Goal: Navigation & Orientation: Find specific page/section

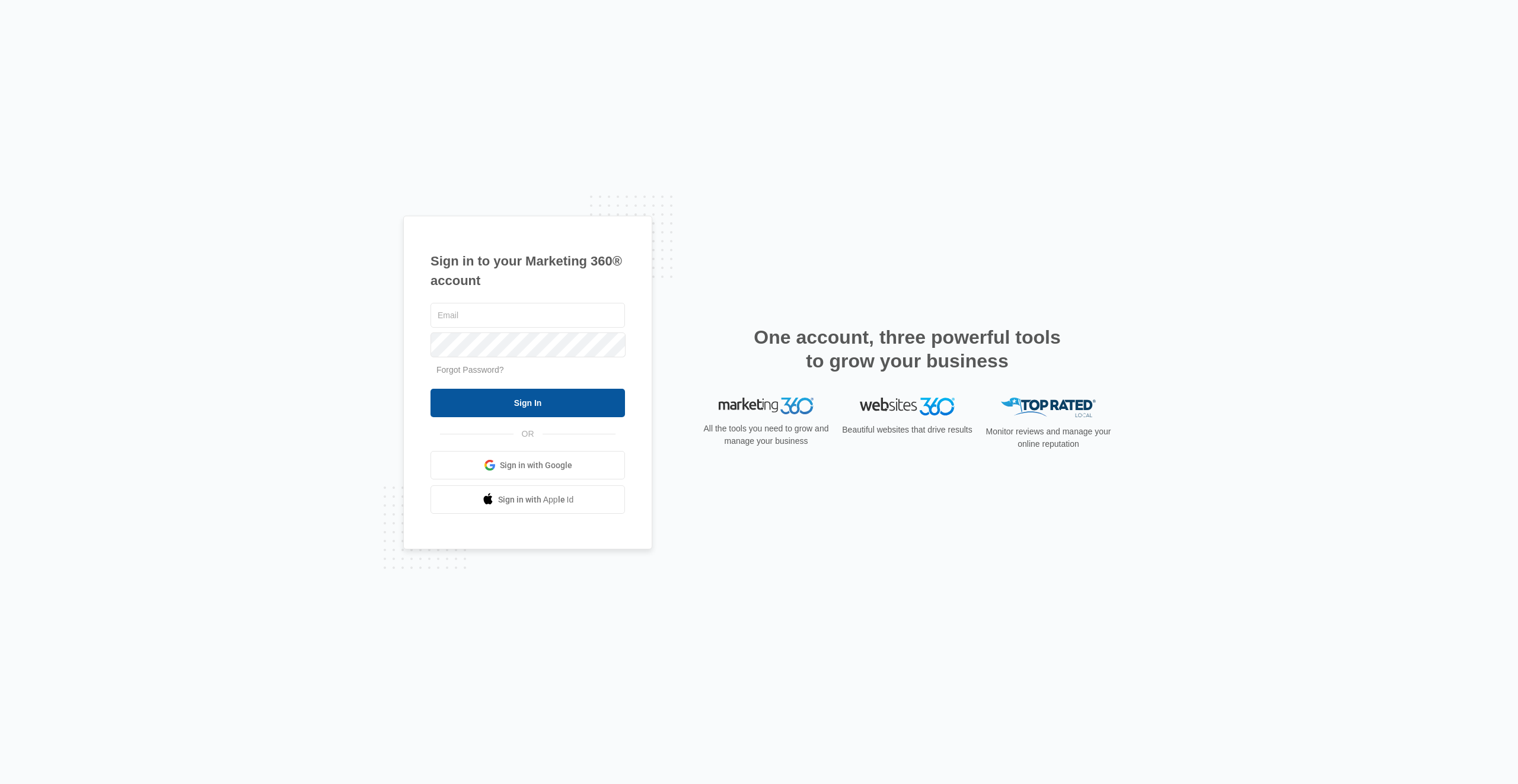
type input "[EMAIL_ADDRESS][PERSON_NAME][DOMAIN_NAME]"
click at [522, 407] on input "Sign In" at bounding box center [527, 403] width 194 height 28
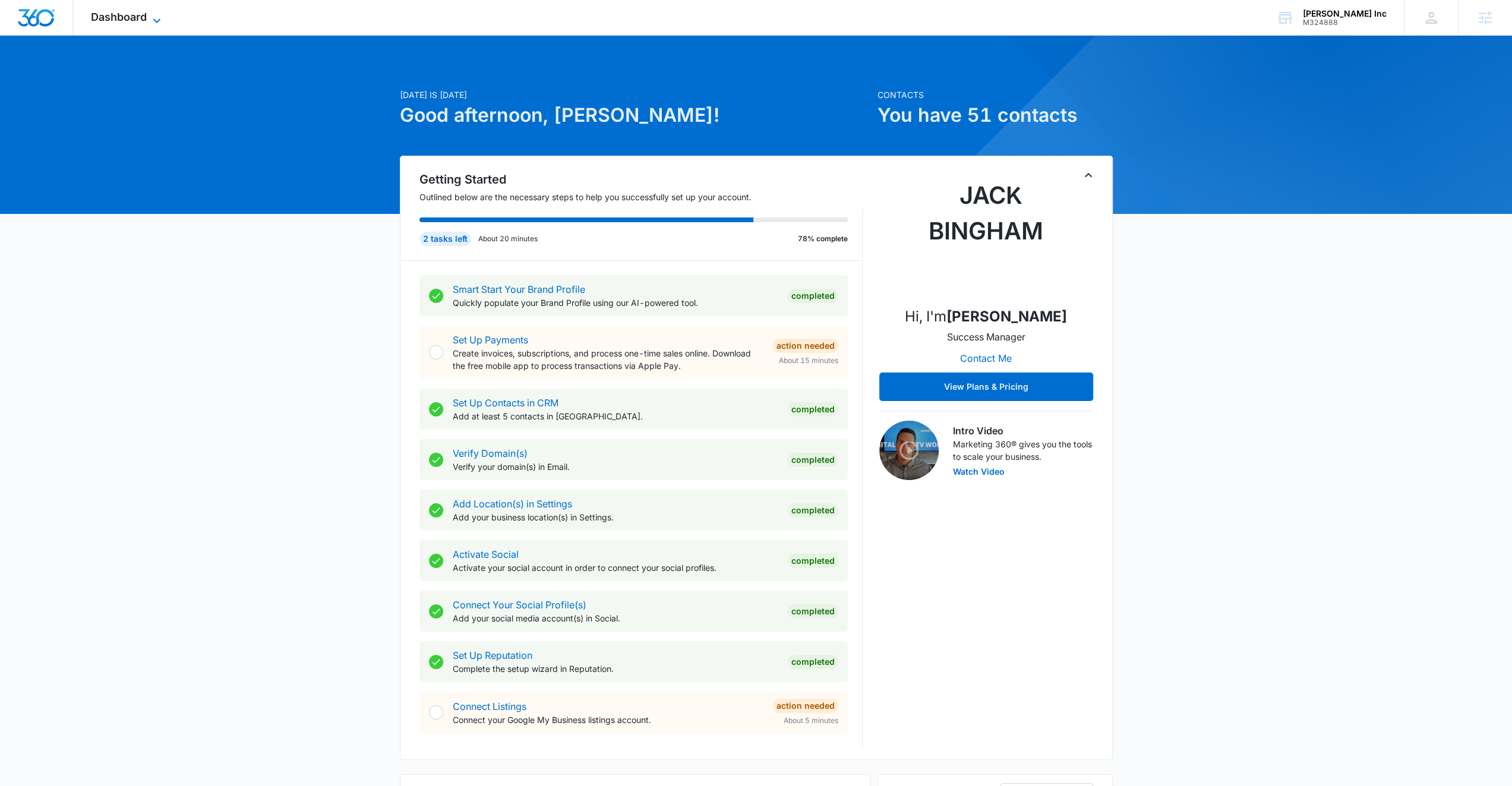
click at [145, 14] on span "Dashboard" at bounding box center [119, 16] width 56 height 13
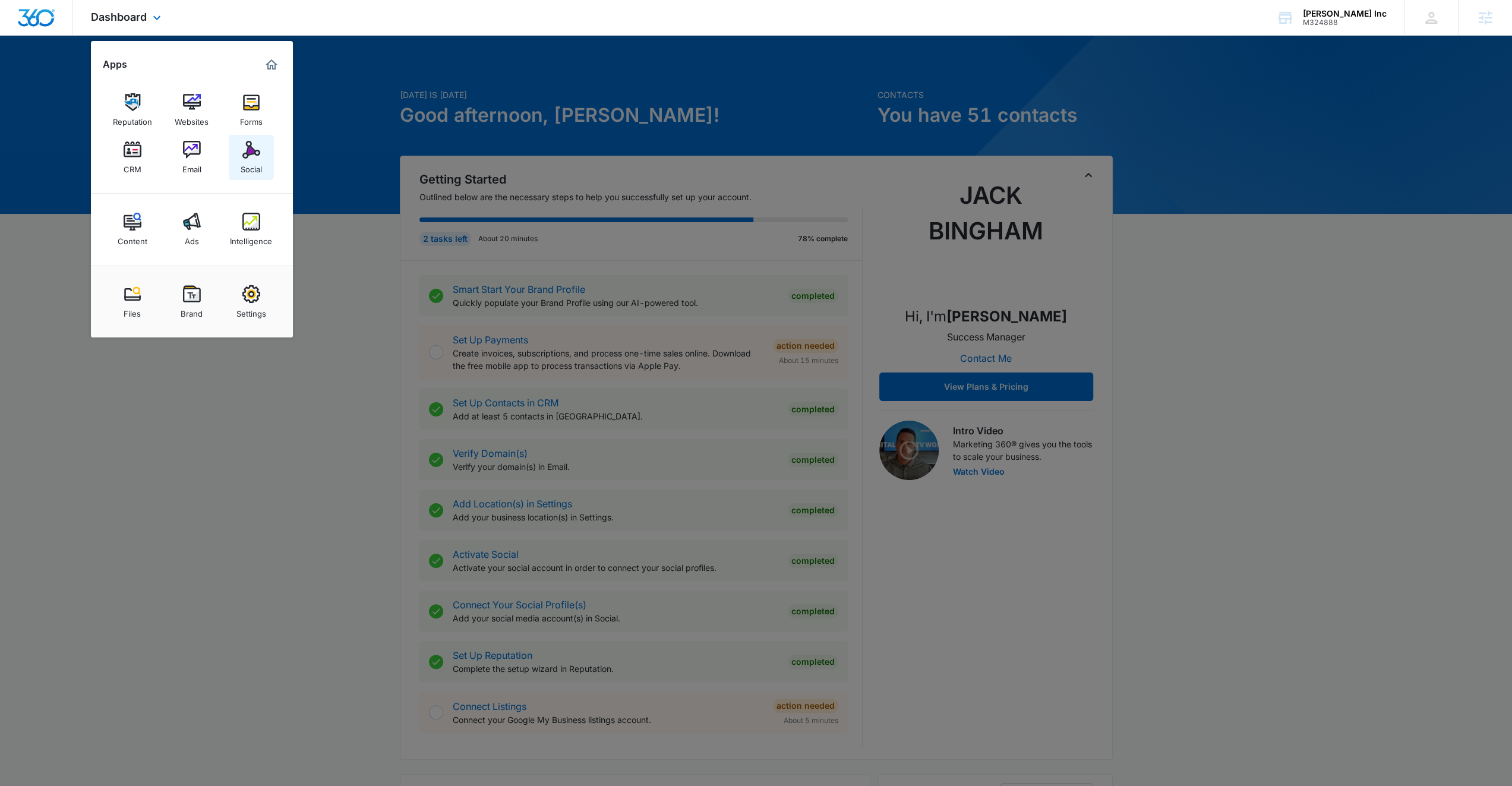
click at [253, 162] on div "Social" at bounding box center [251, 166] width 22 height 16
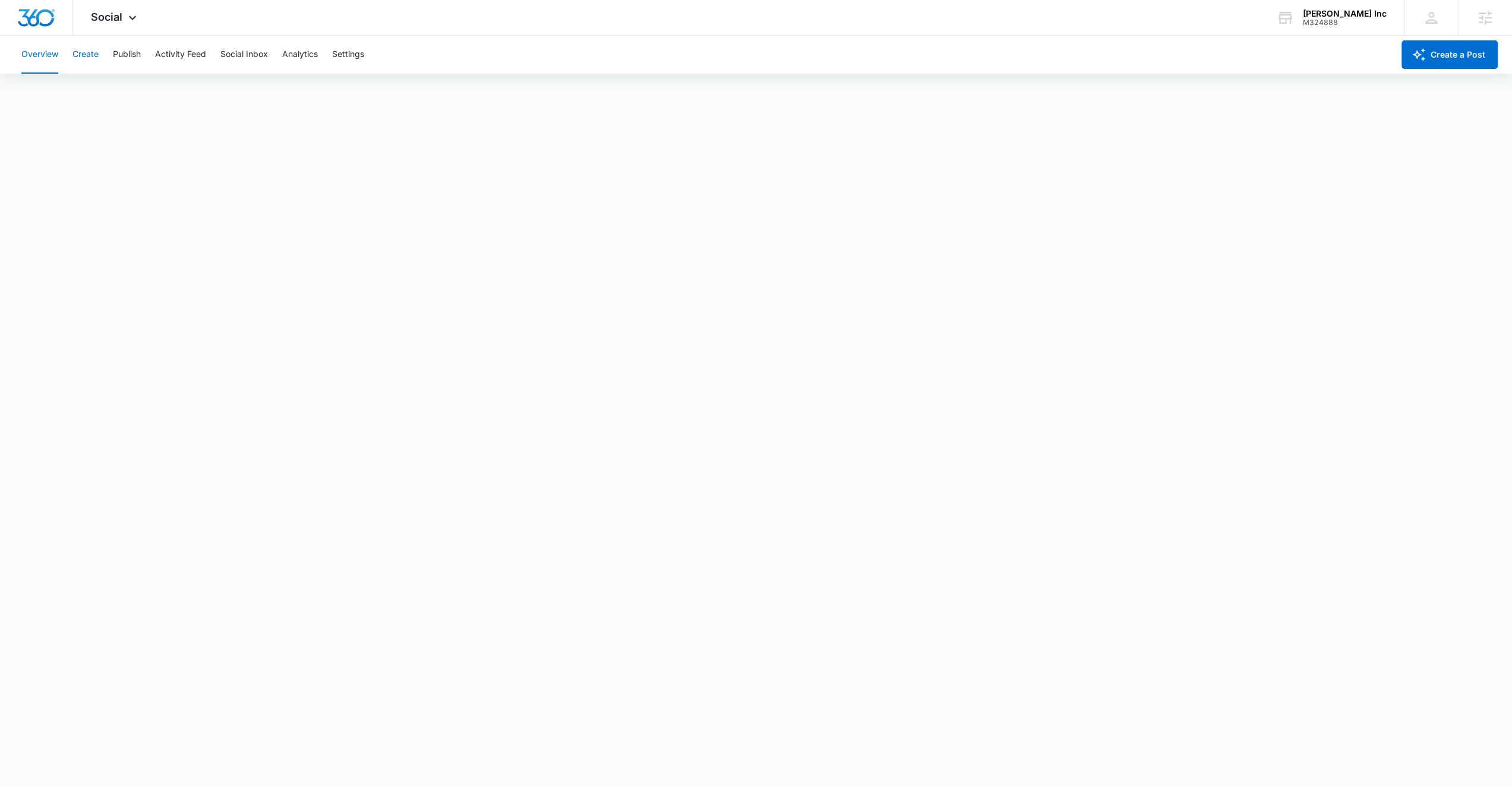
click at [80, 57] on button "Create" at bounding box center [85, 54] width 26 height 38
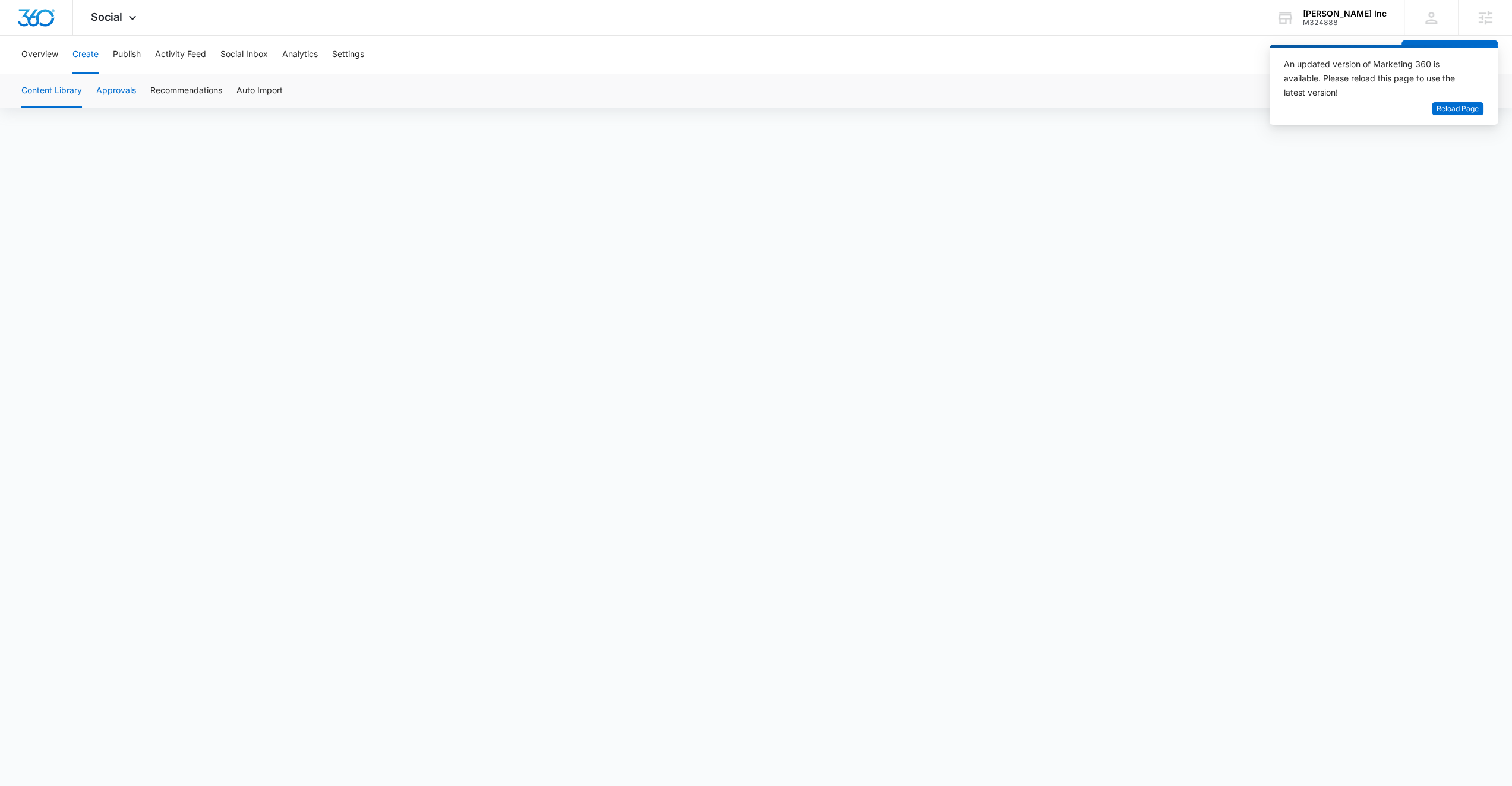
click at [120, 93] on button "Approvals" at bounding box center [116, 91] width 40 height 34
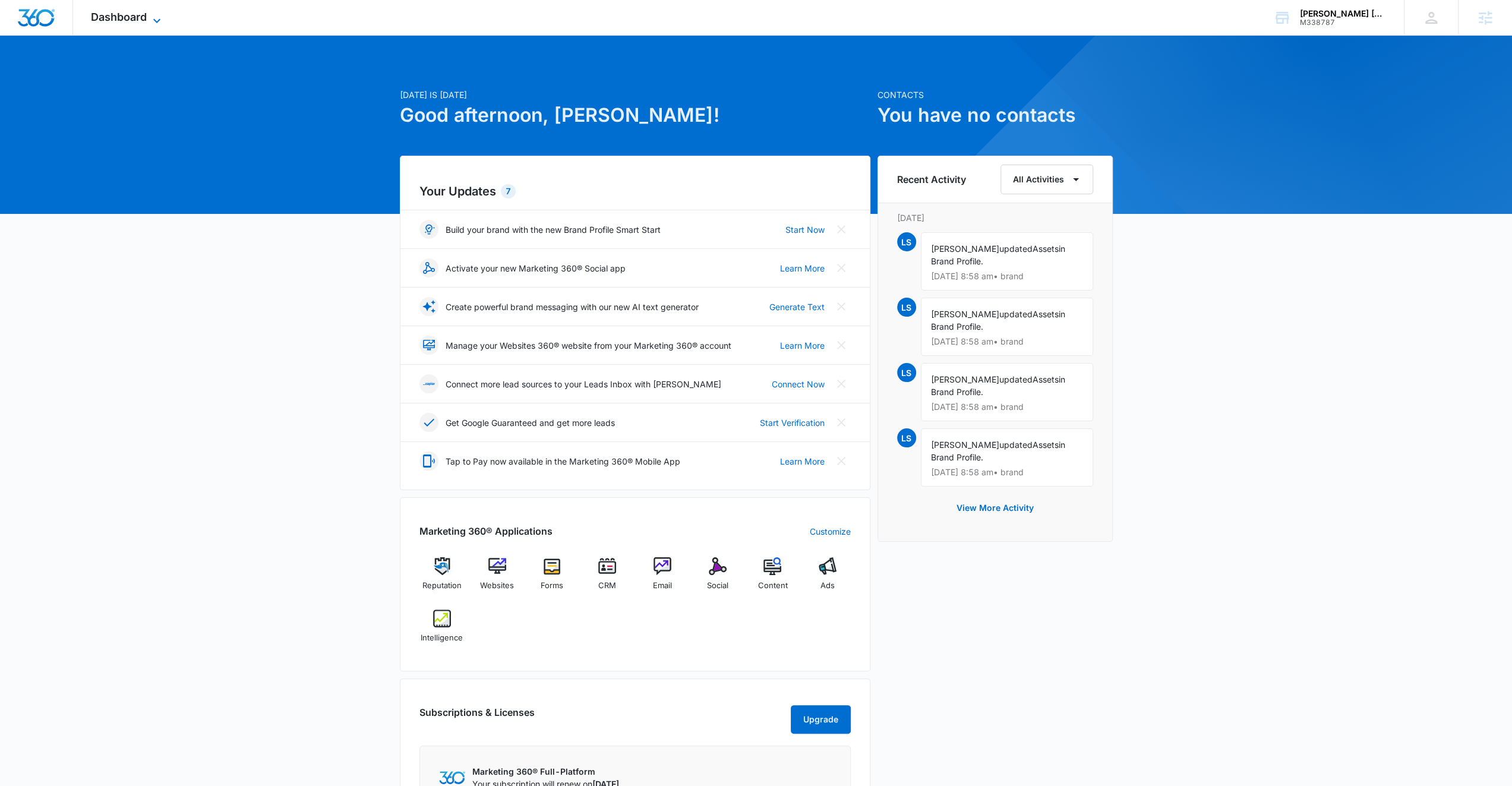
click at [156, 14] on icon at bounding box center [157, 20] width 14 height 14
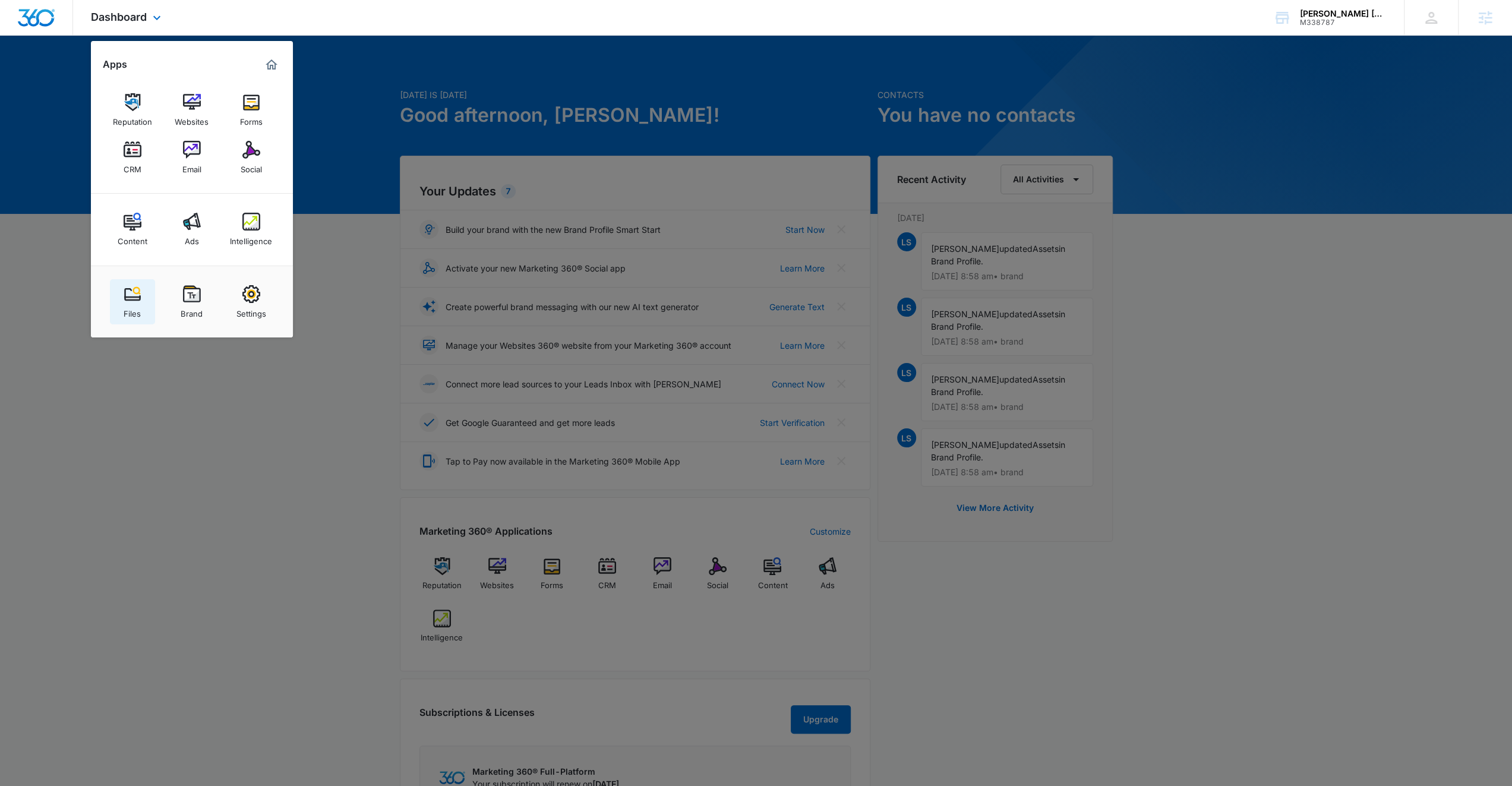
click at [137, 293] on img at bounding box center [133, 294] width 18 height 18
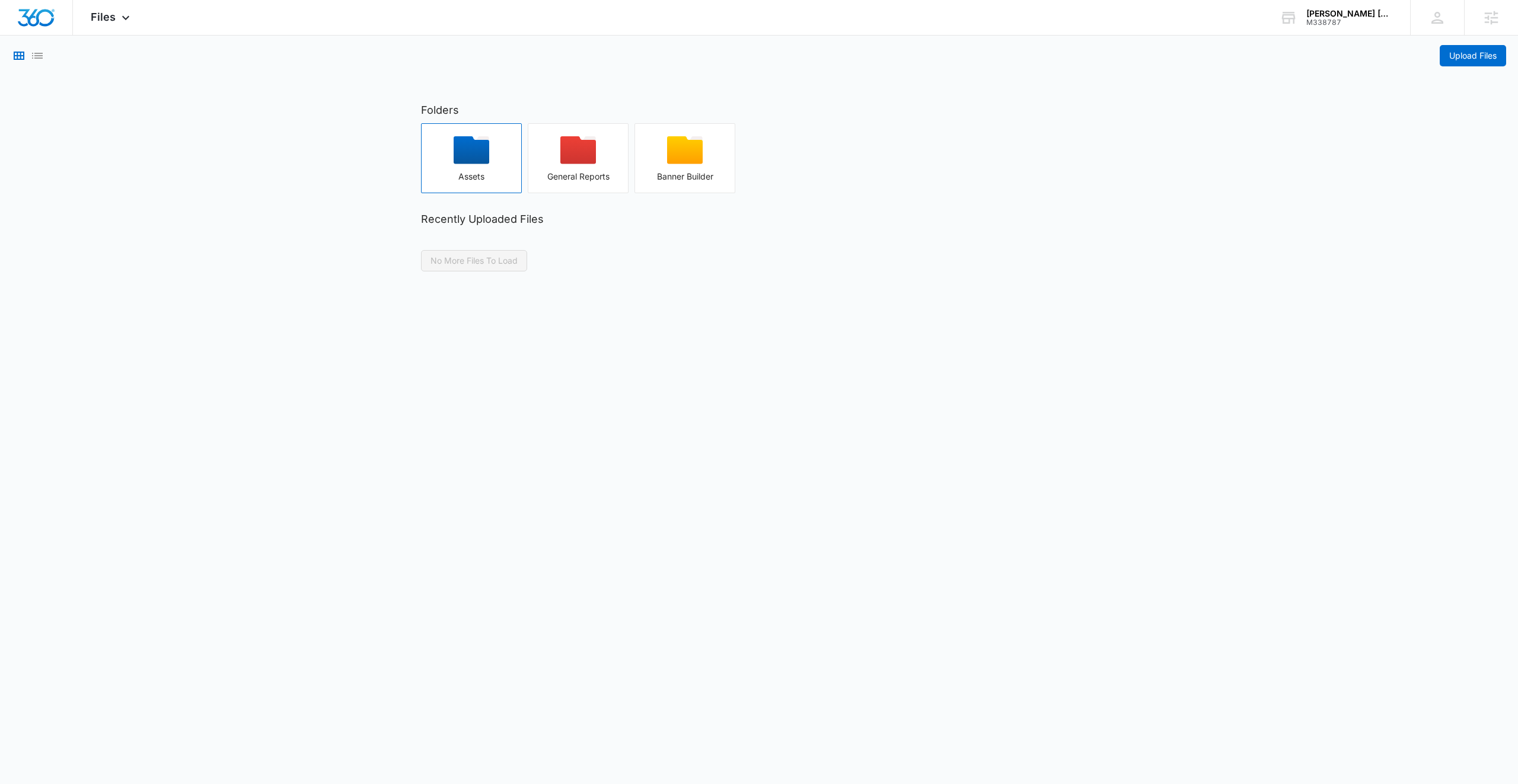
click at [478, 162] on icon "button" at bounding box center [471, 150] width 36 height 28
click at [25, 58] on icon "button" at bounding box center [19, 55] width 14 height 14
click at [583, 162] on icon "button" at bounding box center [578, 150] width 36 height 28
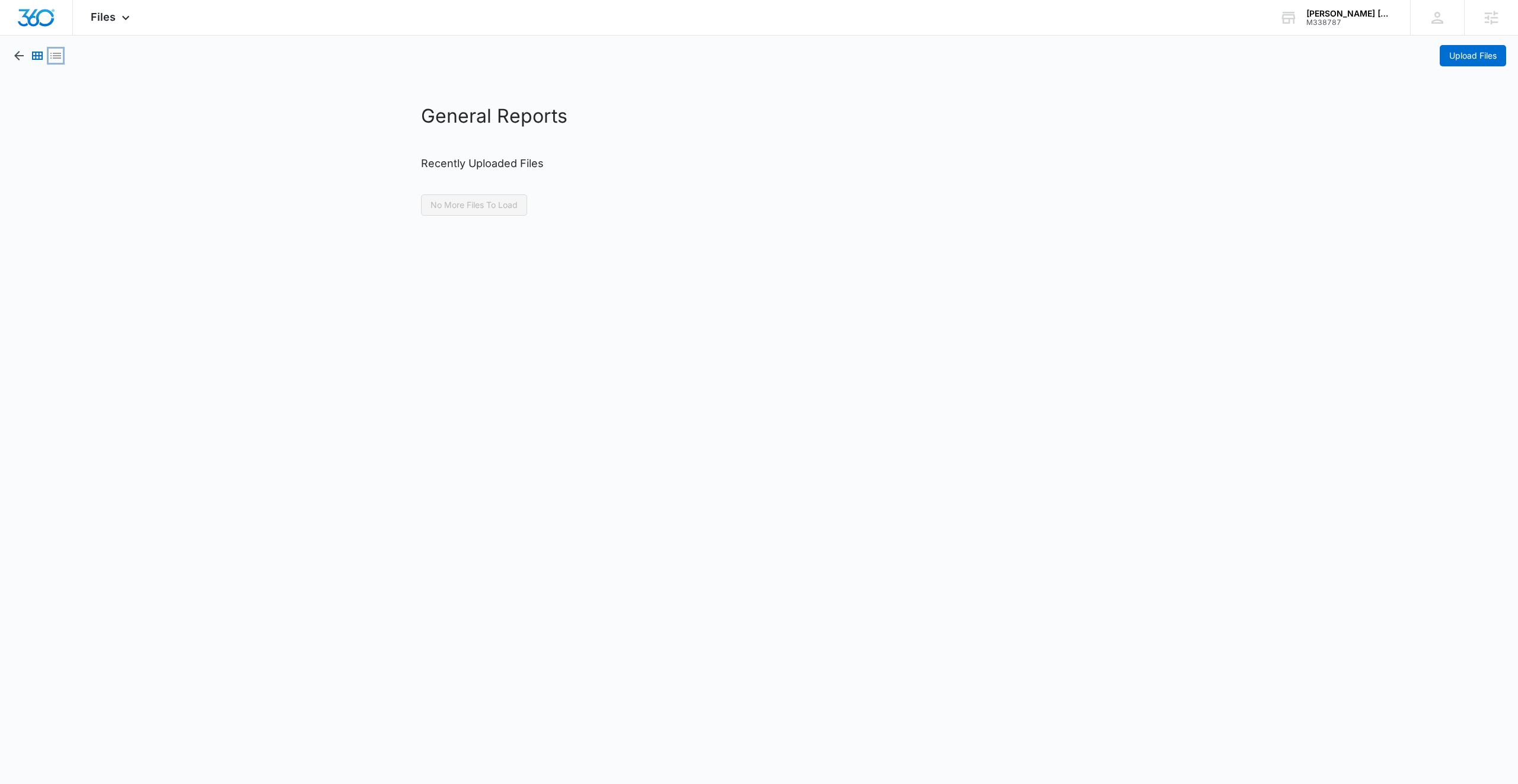
click at [54, 57] on icon "List View" at bounding box center [56, 56] width 10 height 6
click at [36, 57] on icon "Grid View" at bounding box center [37, 55] width 14 height 14
click at [19, 57] on icon "button" at bounding box center [19, 55] width 10 height 10
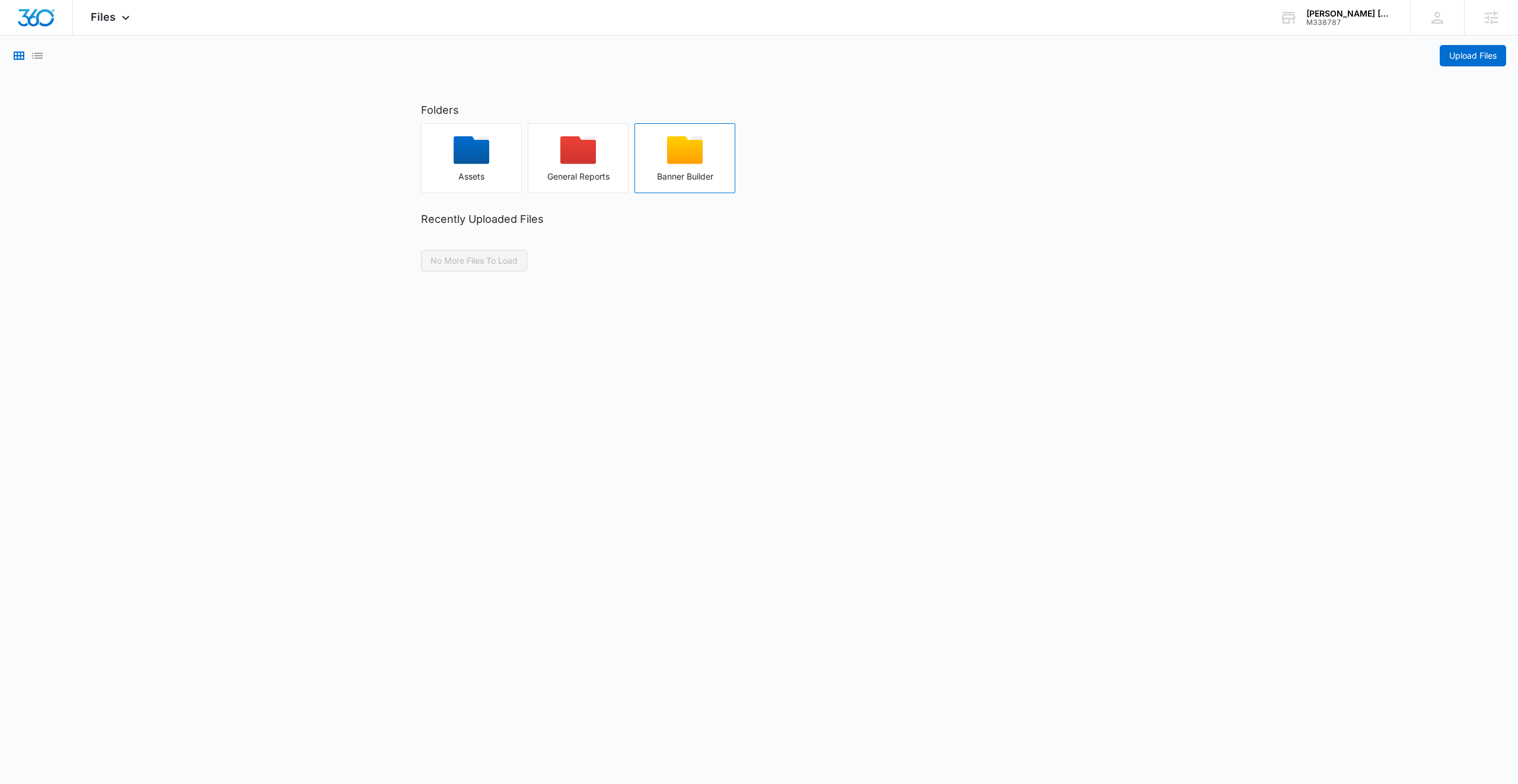
click at [687, 141] on icon "button" at bounding box center [685, 150] width 36 height 28
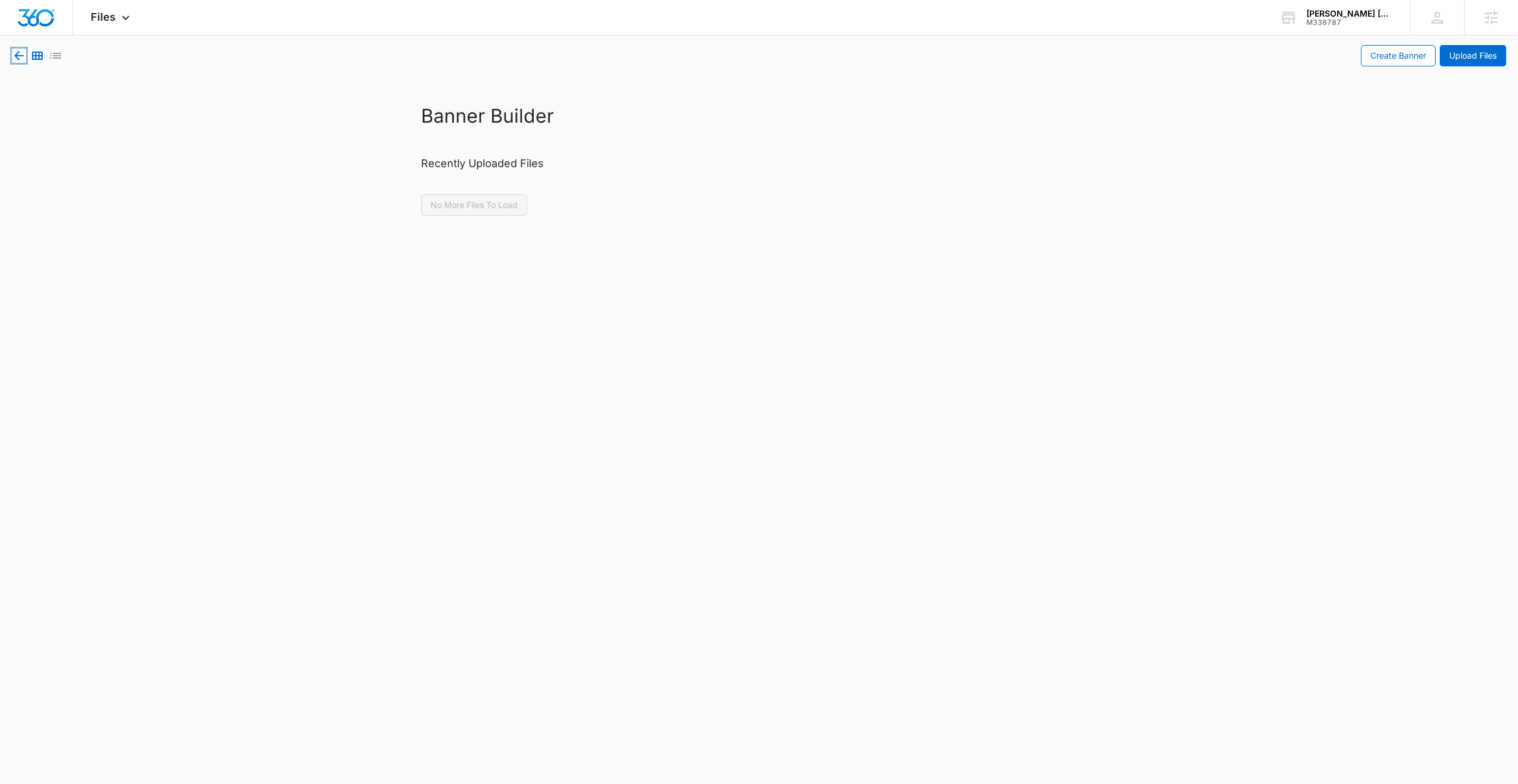
click at [22, 48] on icon "button" at bounding box center [19, 55] width 14 height 14
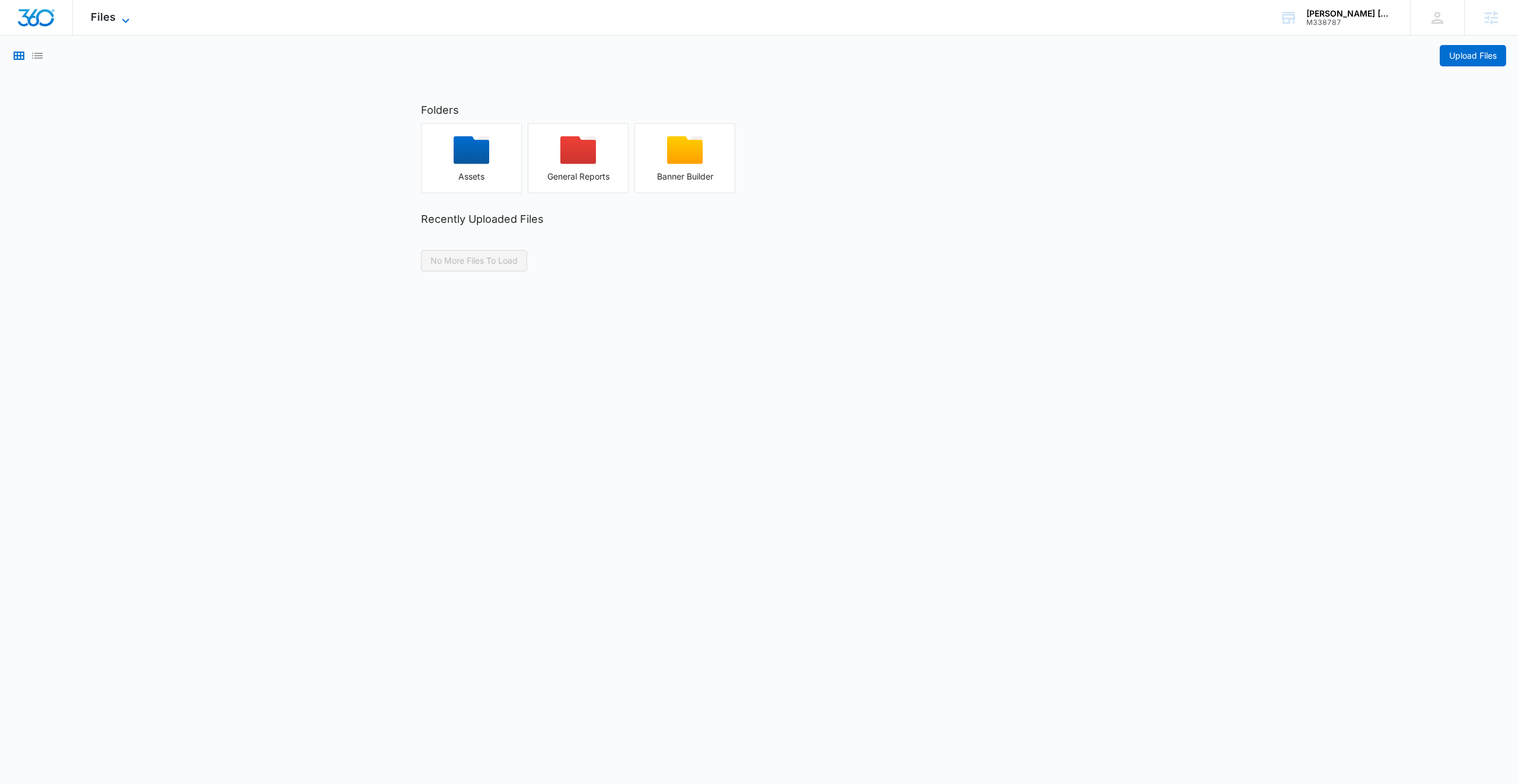
click at [127, 19] on icon at bounding box center [126, 21] width 7 height 4
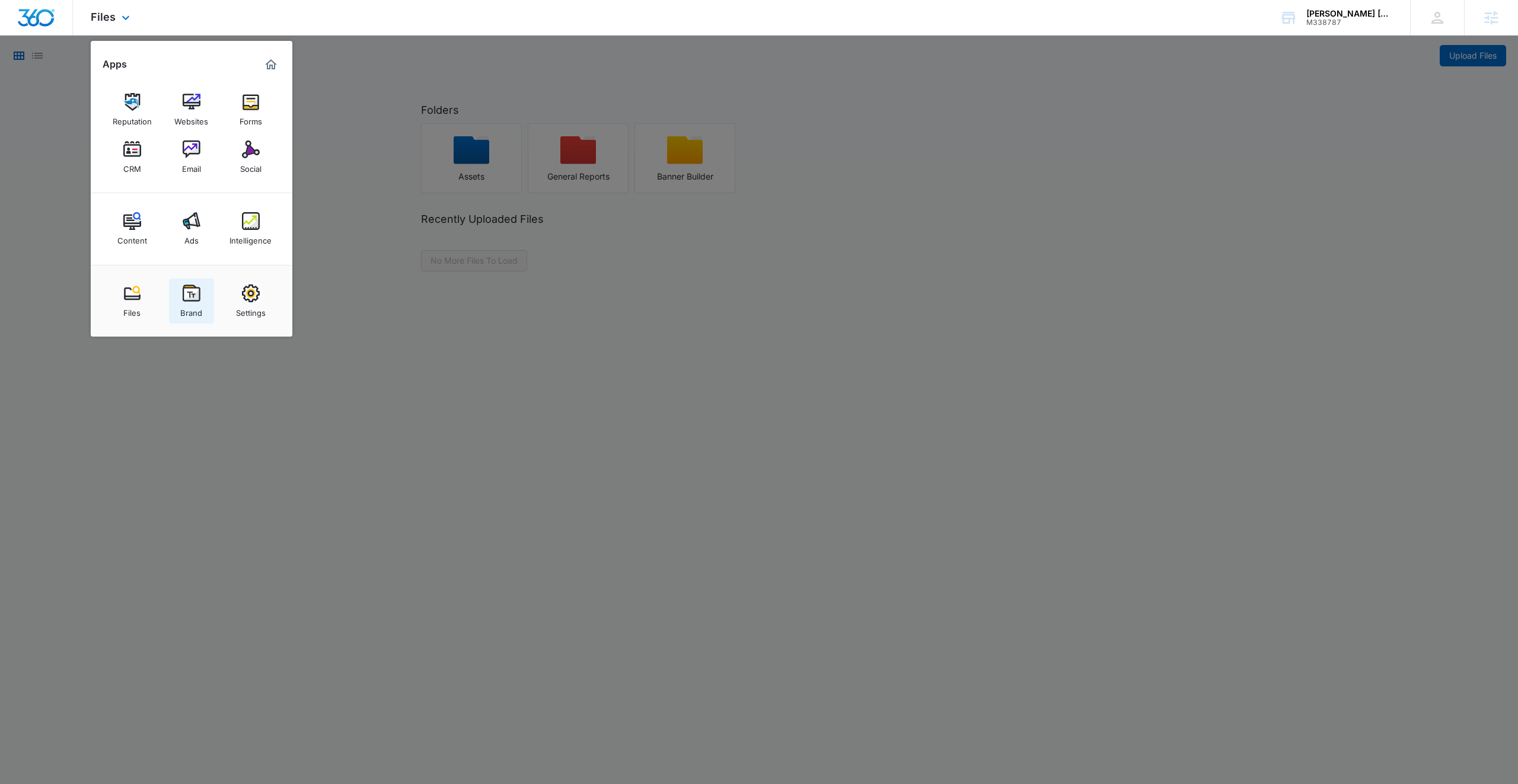
click at [197, 296] on img at bounding box center [191, 293] width 18 height 18
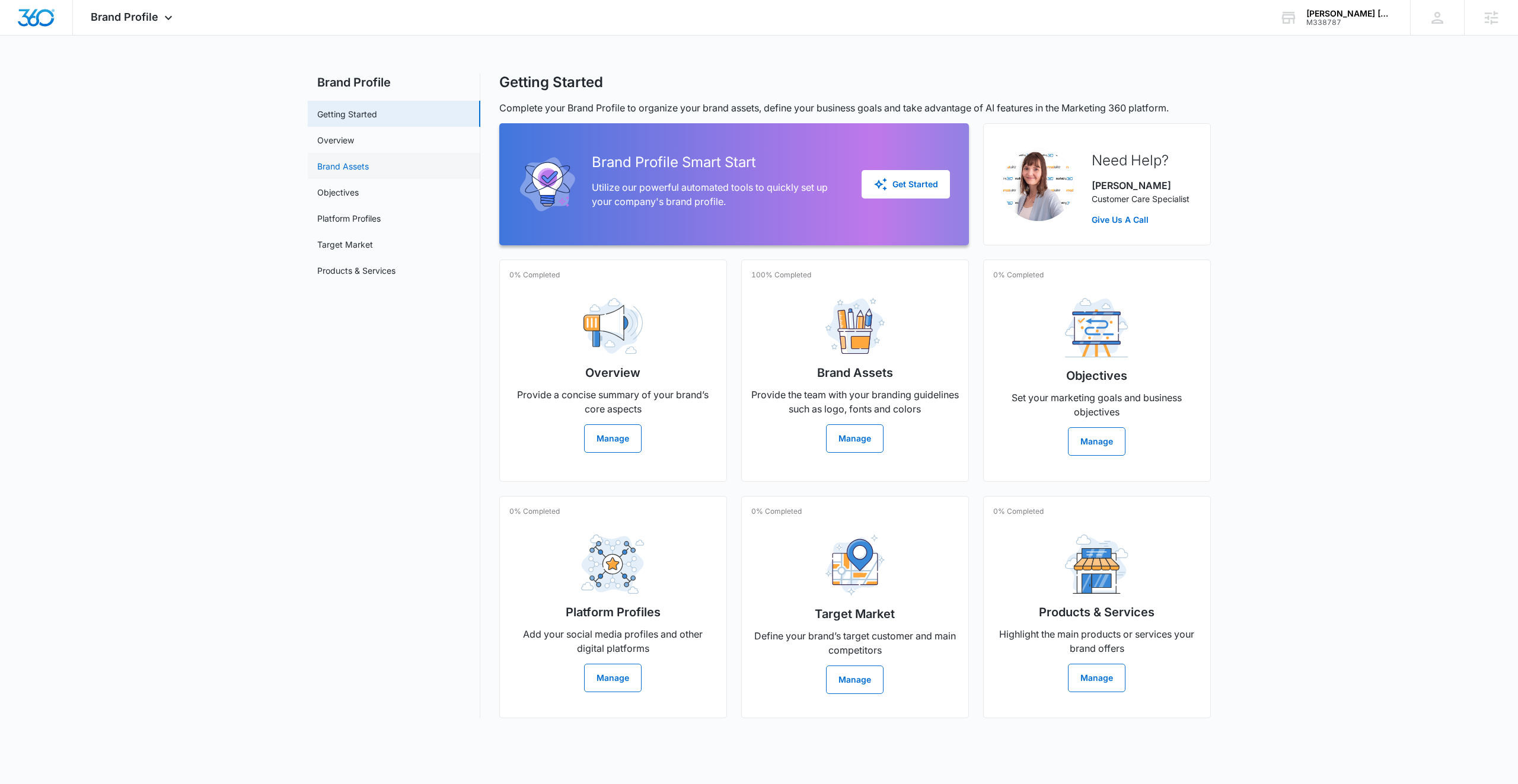
click at [348, 166] on link "Brand Assets" at bounding box center [343, 166] width 51 height 13
